Goal: Task Accomplishment & Management: Manage account settings

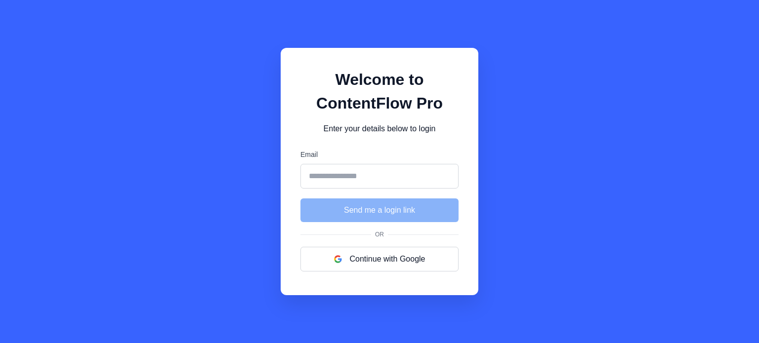
click at [363, 179] on input "Email" at bounding box center [379, 176] width 158 height 25
click at [435, 136] on div "Welcome to ContentFlow Pro Enter your details below to login Email Send me a lo…" at bounding box center [380, 172] width 198 height 248
click at [349, 179] on input "Email" at bounding box center [379, 176] width 158 height 25
type input "**********"
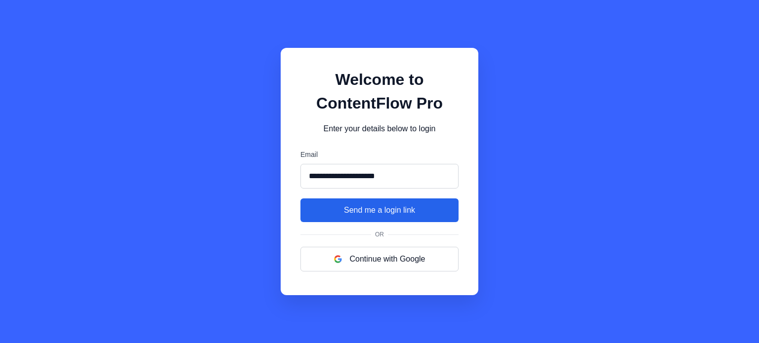
click at [365, 214] on button "Send me a login link" at bounding box center [379, 211] width 158 height 24
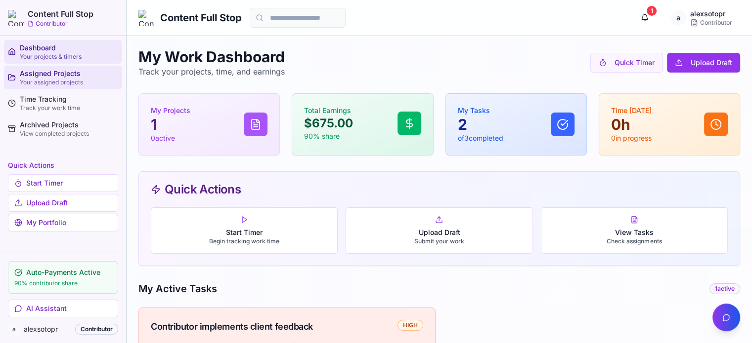
click at [48, 81] on div "Your assigned projects" at bounding box center [69, 83] width 98 height 8
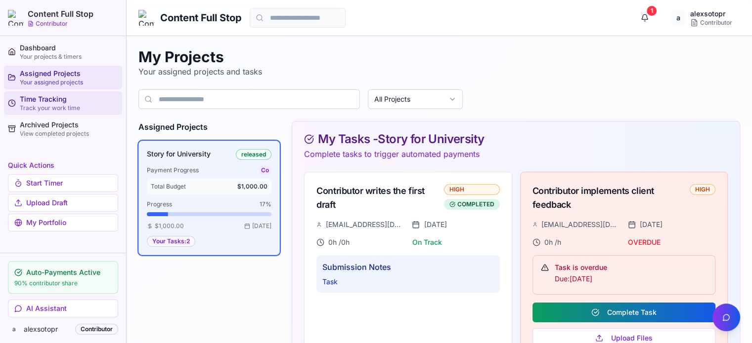
click at [52, 105] on div "Track your work time" at bounding box center [69, 108] width 98 height 8
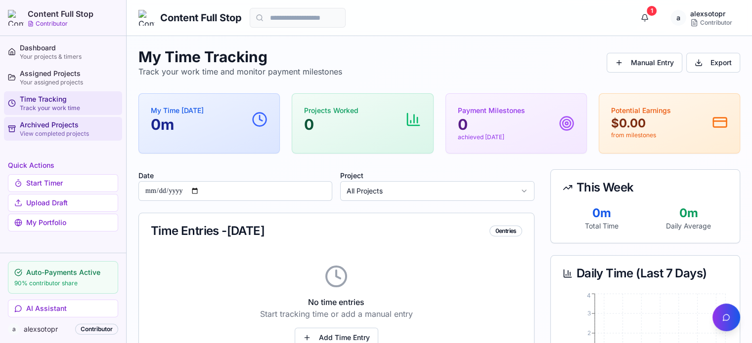
click at [52, 131] on div "View completed projects" at bounding box center [69, 134] width 98 height 8
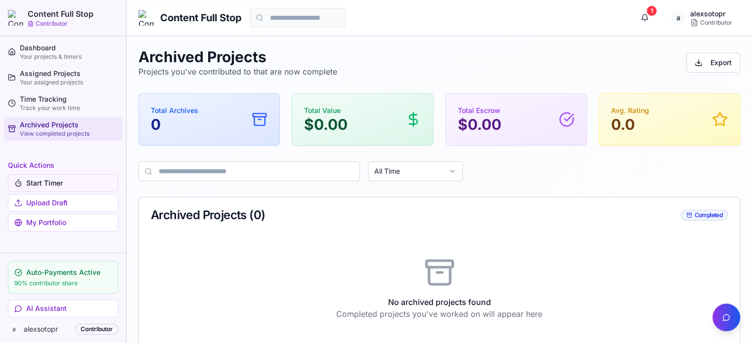
click at [48, 179] on button "Start Timer" at bounding box center [63, 183] width 110 height 18
click at [49, 198] on button "Upload Draft" at bounding box center [63, 203] width 110 height 18
click at [63, 226] on link "My Portfolio" at bounding box center [63, 223] width 110 height 18
click at [42, 44] on div "Dashboard" at bounding box center [69, 48] width 98 height 10
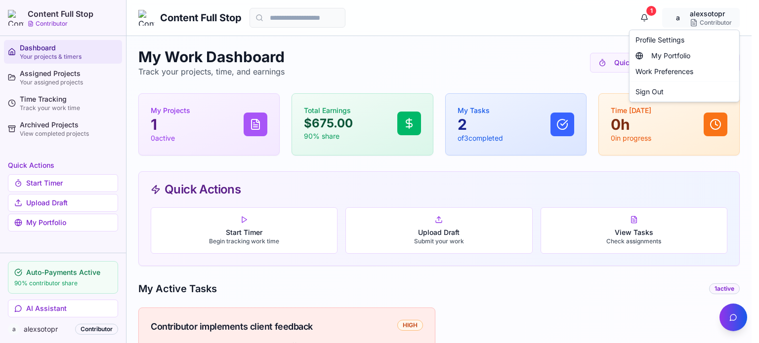
click at [719, 17] on html "Content Full Stop Contributor Dashboard Your projects & timers Assigned Project…" at bounding box center [379, 336] width 759 height 672
click at [653, 90] on div "Sign Out" at bounding box center [685, 92] width 106 height 16
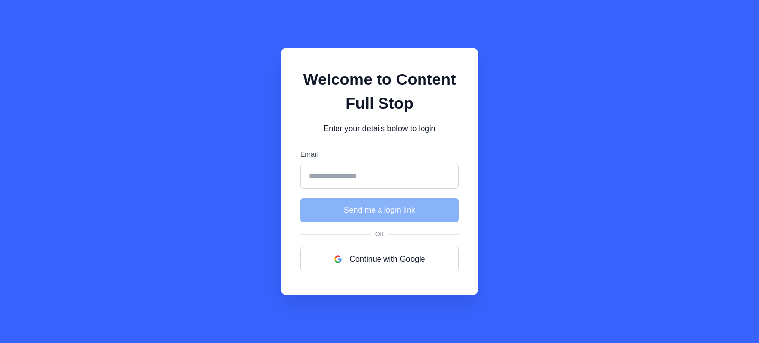
click at [353, 175] on input "Email" at bounding box center [379, 176] width 158 height 25
type input "**********"
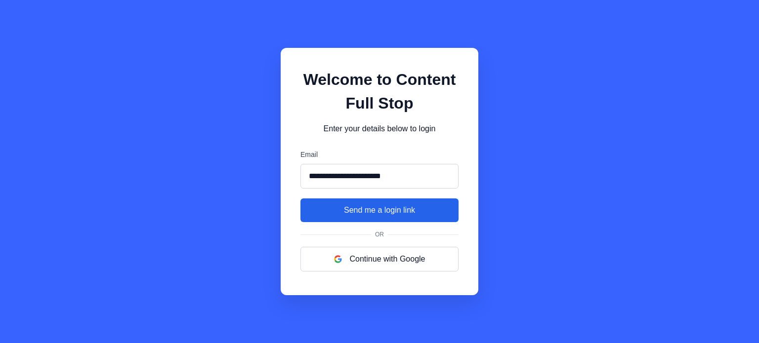
click at [388, 212] on button "Send me a login link" at bounding box center [379, 211] width 158 height 24
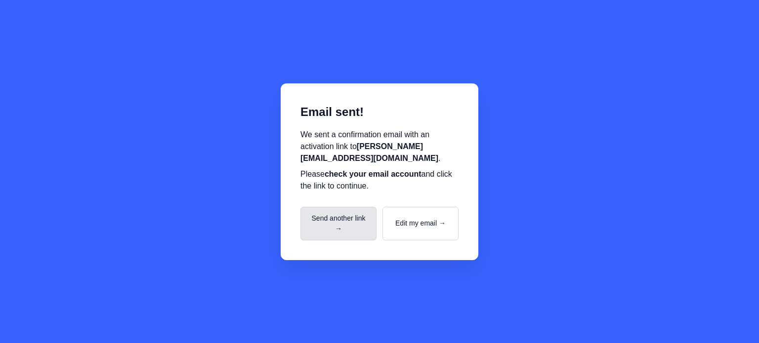
click at [339, 223] on button "Send another link →" at bounding box center [338, 224] width 76 height 34
click at [337, 218] on button "Send another link →" at bounding box center [338, 224] width 76 height 34
click at [447, 162] on p "We sent a confirmation email with an activation link to alex@contentfullstop.co…" at bounding box center [379, 147] width 158 height 36
